Goal: Information Seeking & Learning: Learn about a topic

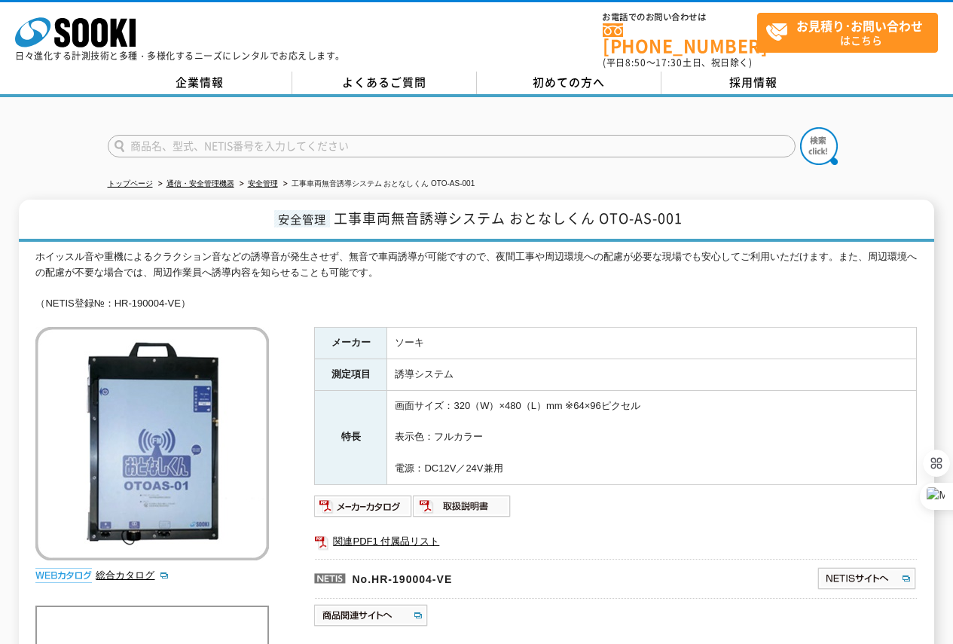
click at [443, 210] on span "工事車両無音誘導システム おとなしくん OTO-AS-001" at bounding box center [508, 218] width 349 height 20
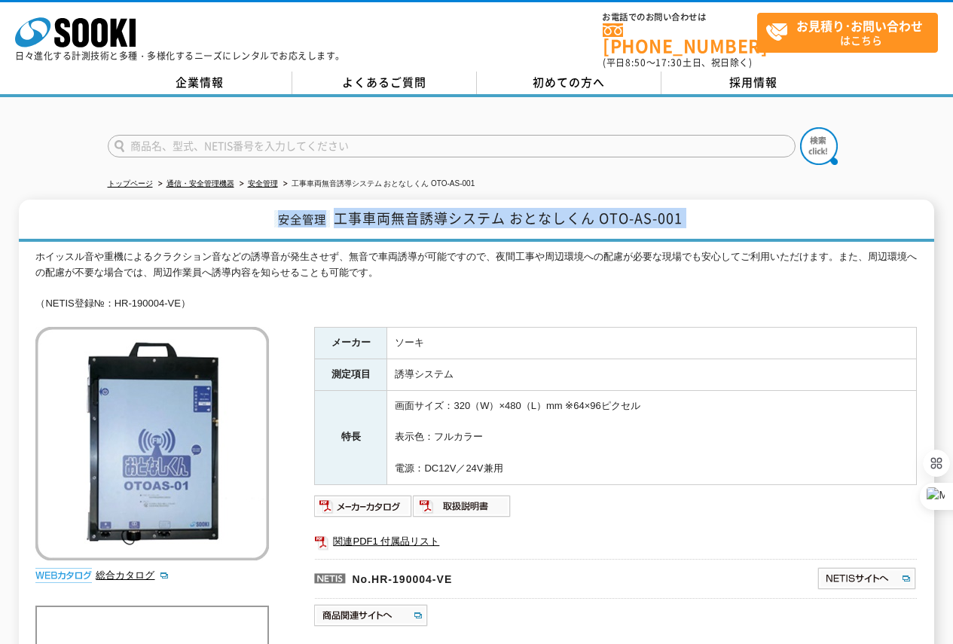
click at [443, 210] on span "工事車両無音誘導システム おとなしくん OTO-AS-001" at bounding box center [508, 218] width 349 height 20
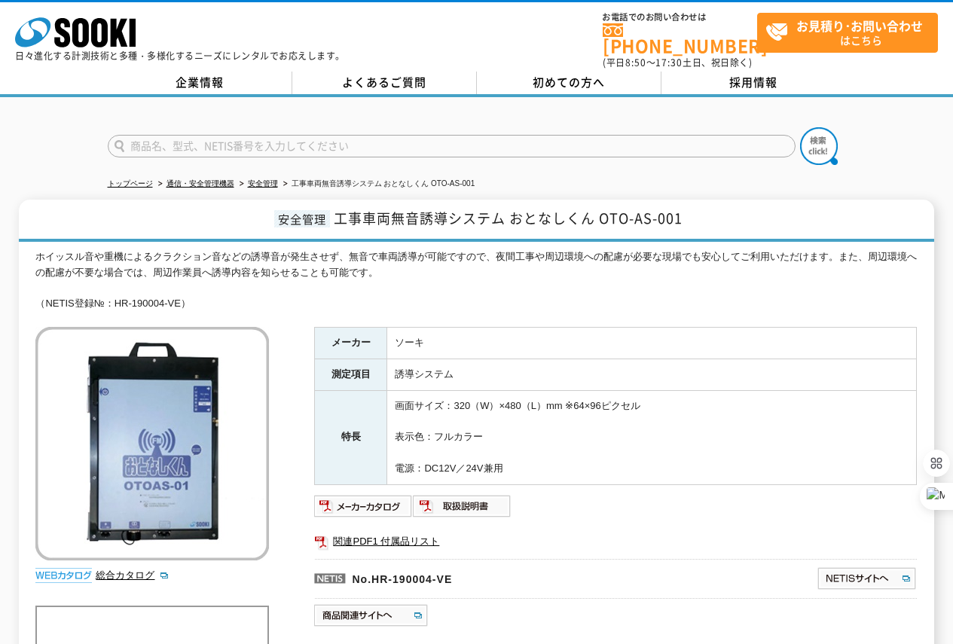
click at [398, 265] on div "ホイッスル音や重機によるクラクション音などの誘導音が発生させず、無音で車両誘導が可能ですので、夜間工事や周辺環境への配慮が必要な現場でも安心してご利用いただけ…" at bounding box center [475, 280] width 881 height 63
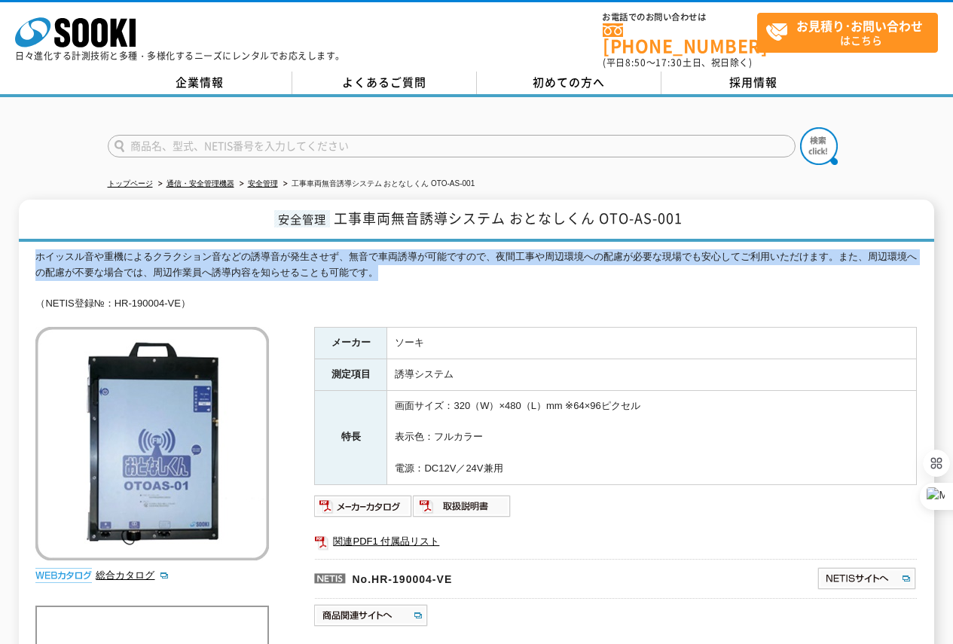
drag, startPoint x: 341, startPoint y: 266, endPoint x: 35, endPoint y: 248, distance: 307.0
drag, startPoint x: 35, startPoint y: 248, endPoint x: 427, endPoint y: 263, distance: 392.6
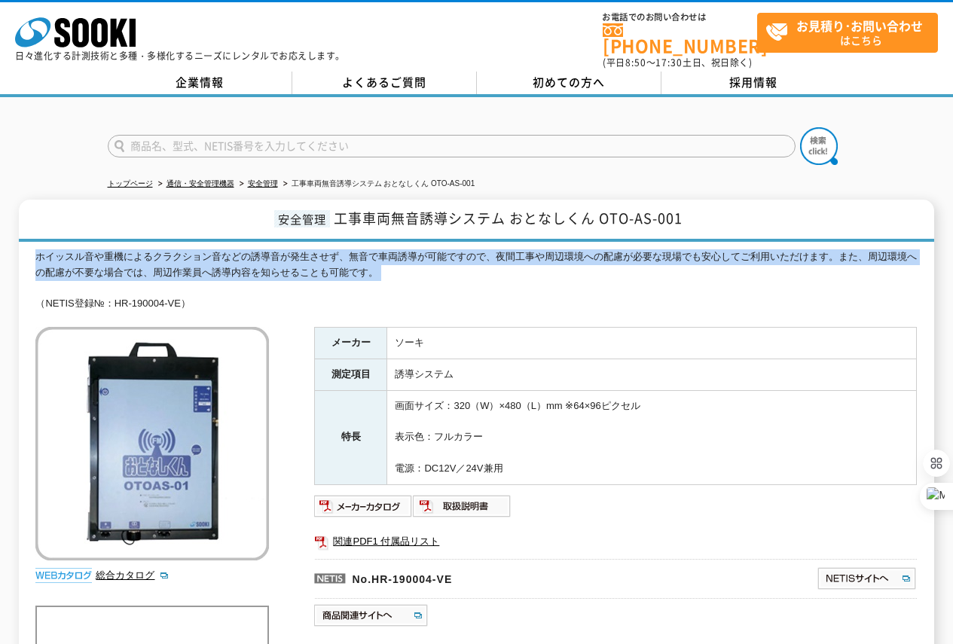
click at [427, 263] on div "ホイッスル音や重機によるクラクション音などの誘導音が発生させず、無音で車両誘導が可能ですので、夜間工事や周辺環境への配慮が必要な現場でも安心してご利用いただけ…" at bounding box center [475, 280] width 881 height 63
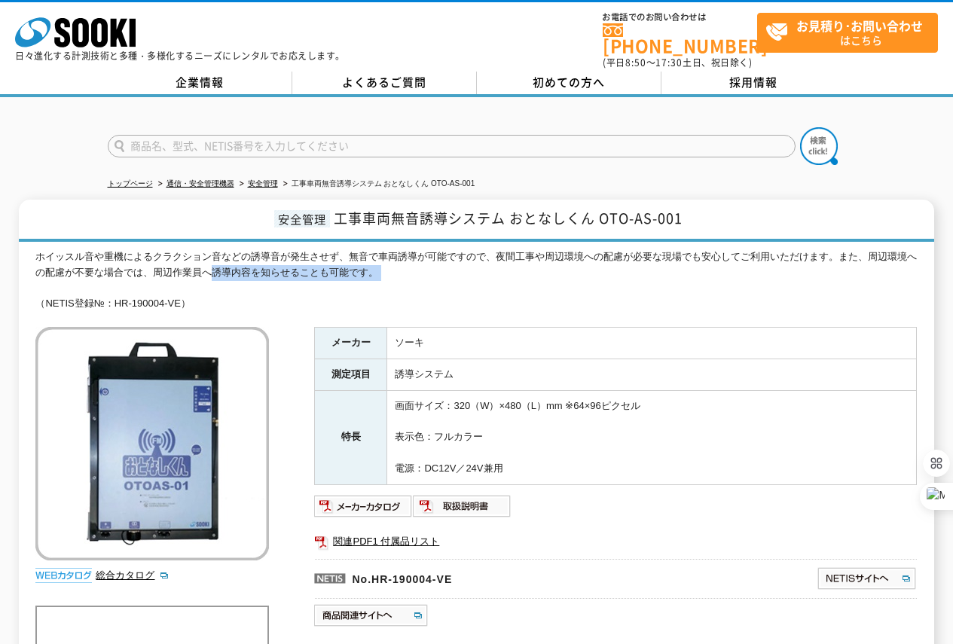
drag, startPoint x: 427, startPoint y: 263, endPoint x: 212, endPoint y: 255, distance: 215.5
click at [212, 255] on div "ホイッスル音や重機によるクラクション音などの誘導音が発生させず、無音で車両誘導が可能ですので、夜間工事や周辺環境への配慮が必要な現場でも安心してご利用いただけ…" at bounding box center [475, 280] width 881 height 63
drag, startPoint x: 286, startPoint y: 239, endPoint x: 472, endPoint y: 254, distance: 186.6
click at [472, 254] on div "ホイッスル音や重機によるクラクション音などの誘導音が発生させず、無音で車両誘導が可能ですので、夜間工事や周辺環境への配慮が必要な現場でも安心してご利用いただけ…" at bounding box center [475, 280] width 881 height 63
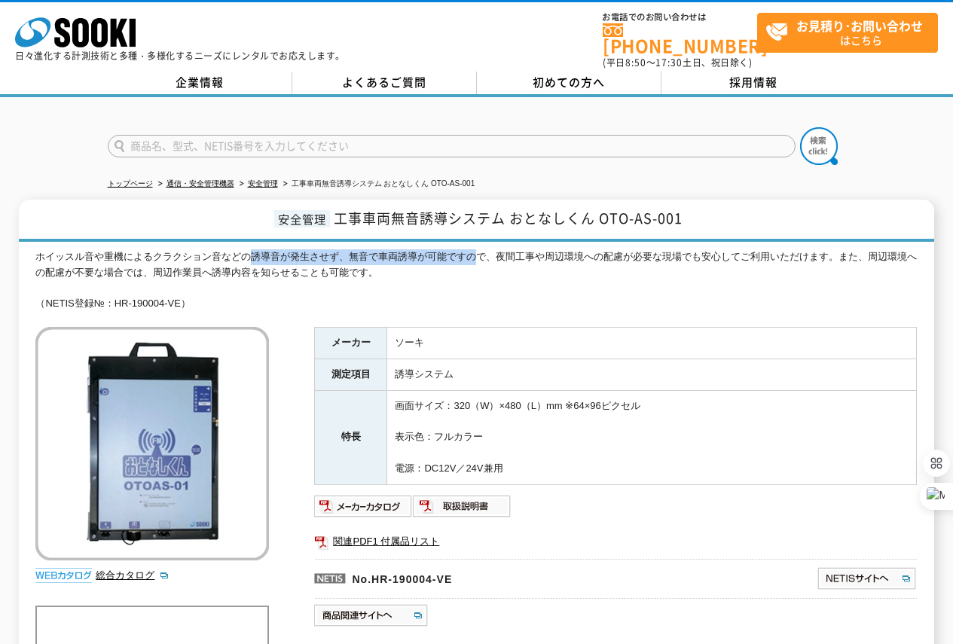
click at [472, 254] on div "ホイッスル音や重機によるクラクション音などの誘導音が発生させず、無音で車両誘導が可能ですので、夜間工事や周辺環境への配慮が必要な現場でも安心してご利用いただけ…" at bounding box center [475, 280] width 881 height 63
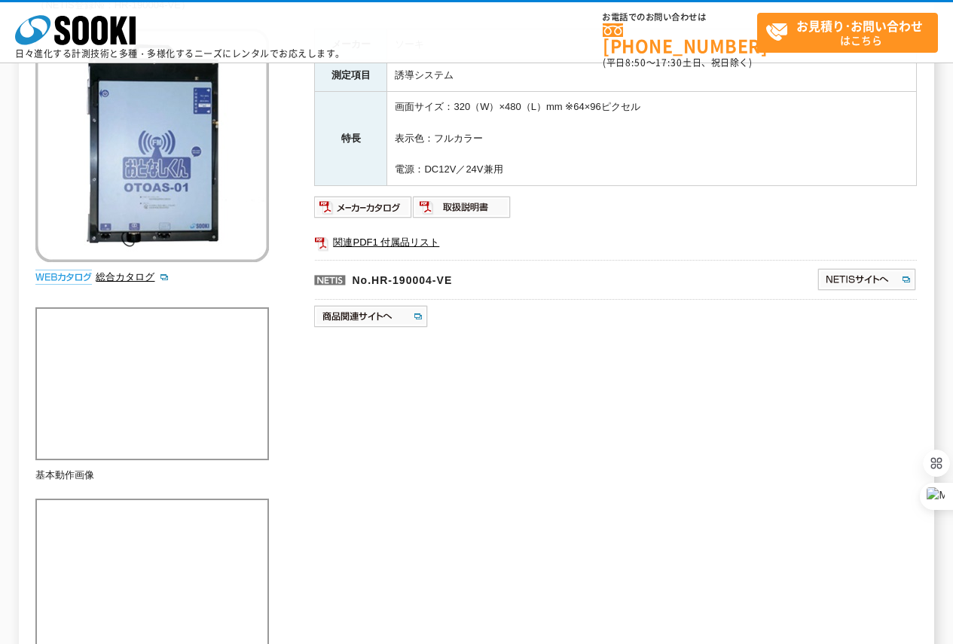
scroll to position [377, 0]
